Goal: Find specific page/section: Find specific page/section

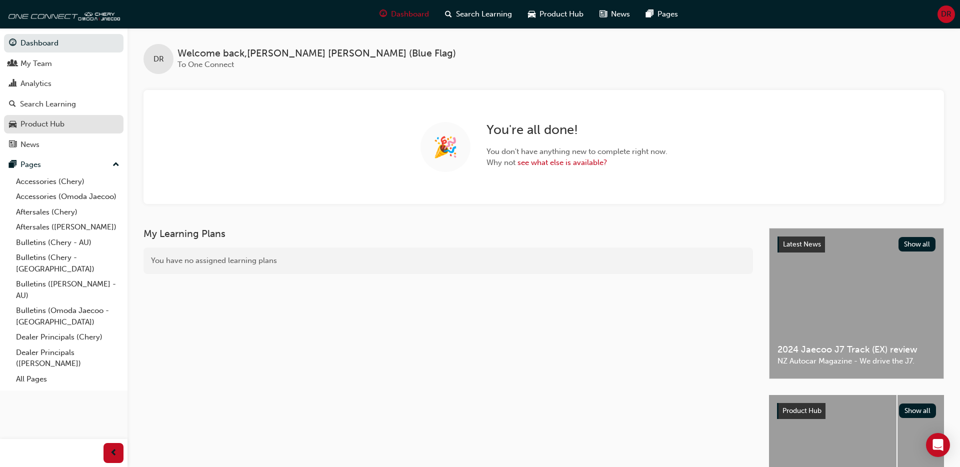
click at [49, 127] on div "Product Hub" at bounding box center [42, 123] width 44 height 11
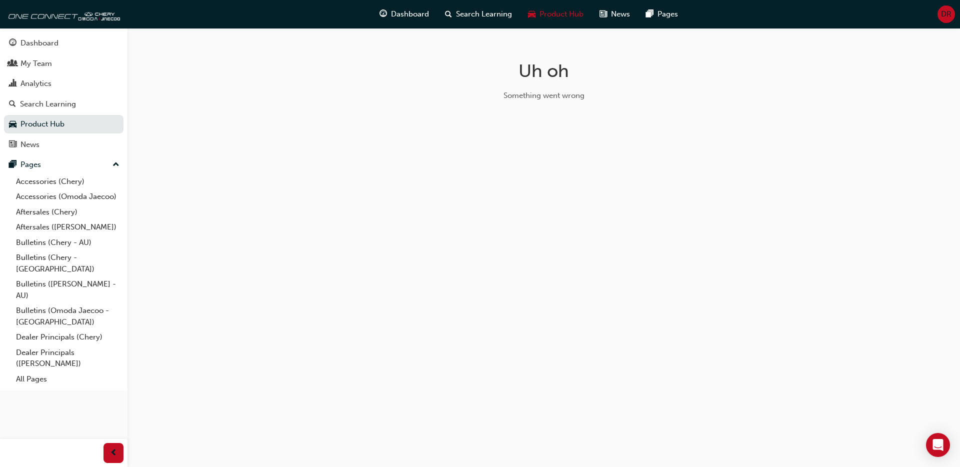
click at [338, 122] on div "Uh oh Something went wrong" at bounding box center [480, 233] width 960 height 467
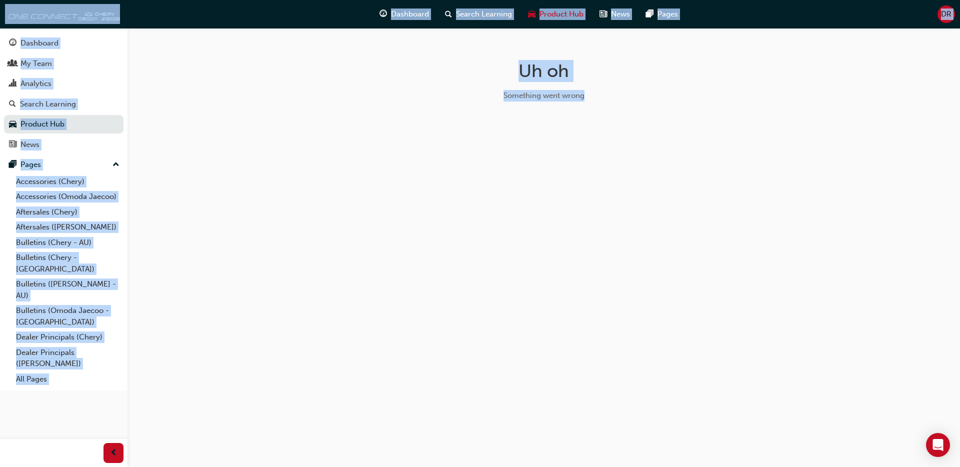
click at [338, 122] on div "Uh oh Something went wrong" at bounding box center [480, 233] width 960 height 467
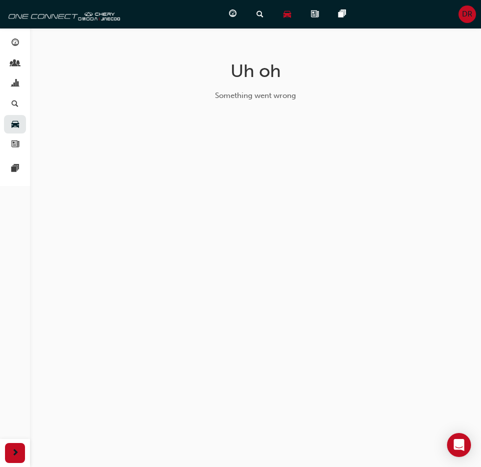
click at [329, 101] on div "Uh oh Something went wrong" at bounding box center [255, 84] width 325 height 113
click at [176, 94] on div "Something went wrong" at bounding box center [255, 95] width 317 height 11
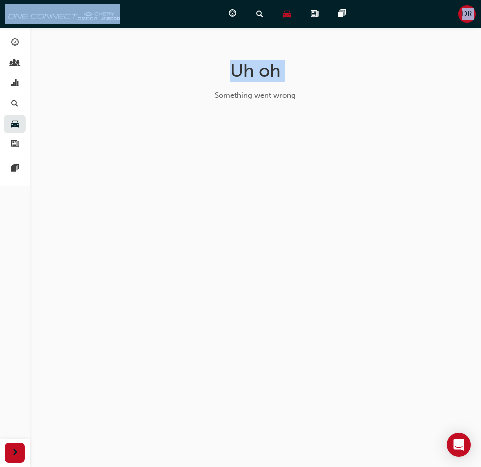
click at [176, 94] on div "Something went wrong" at bounding box center [255, 95] width 317 height 11
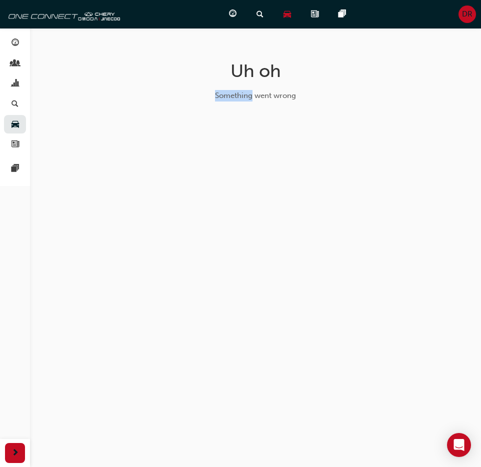
click at [176, 94] on div "Something went wrong" at bounding box center [255, 95] width 317 height 11
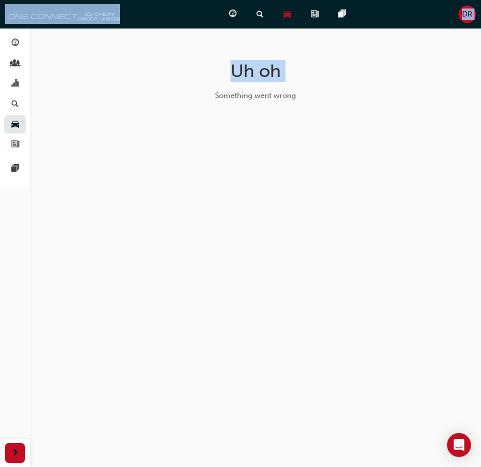
click at [176, 94] on div "Something went wrong" at bounding box center [255, 95] width 317 height 11
